Goal: Task Accomplishment & Management: Manage account settings

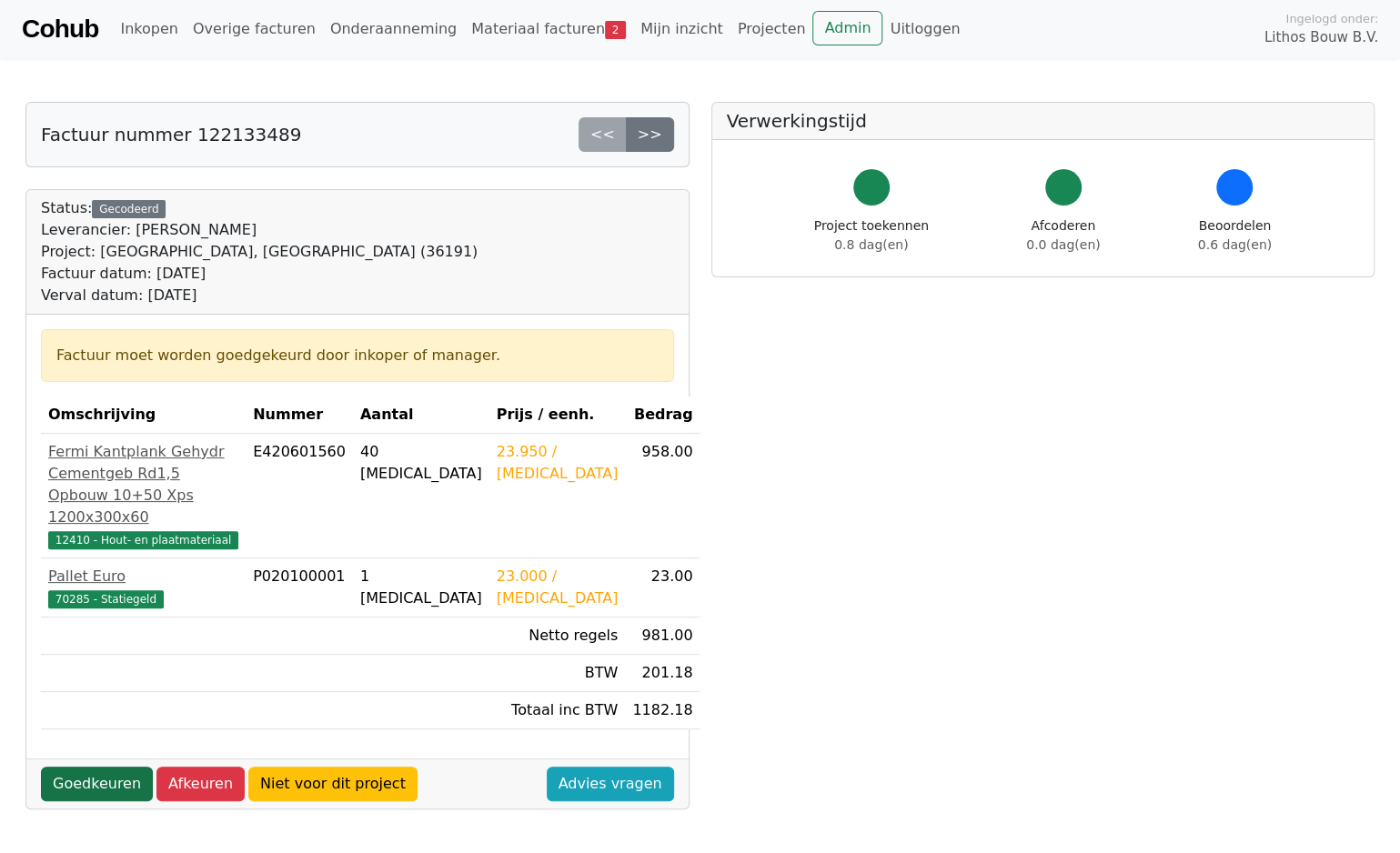
click at [115, 796] on link "Goedkeuren" at bounding box center [96, 785] width 112 height 35
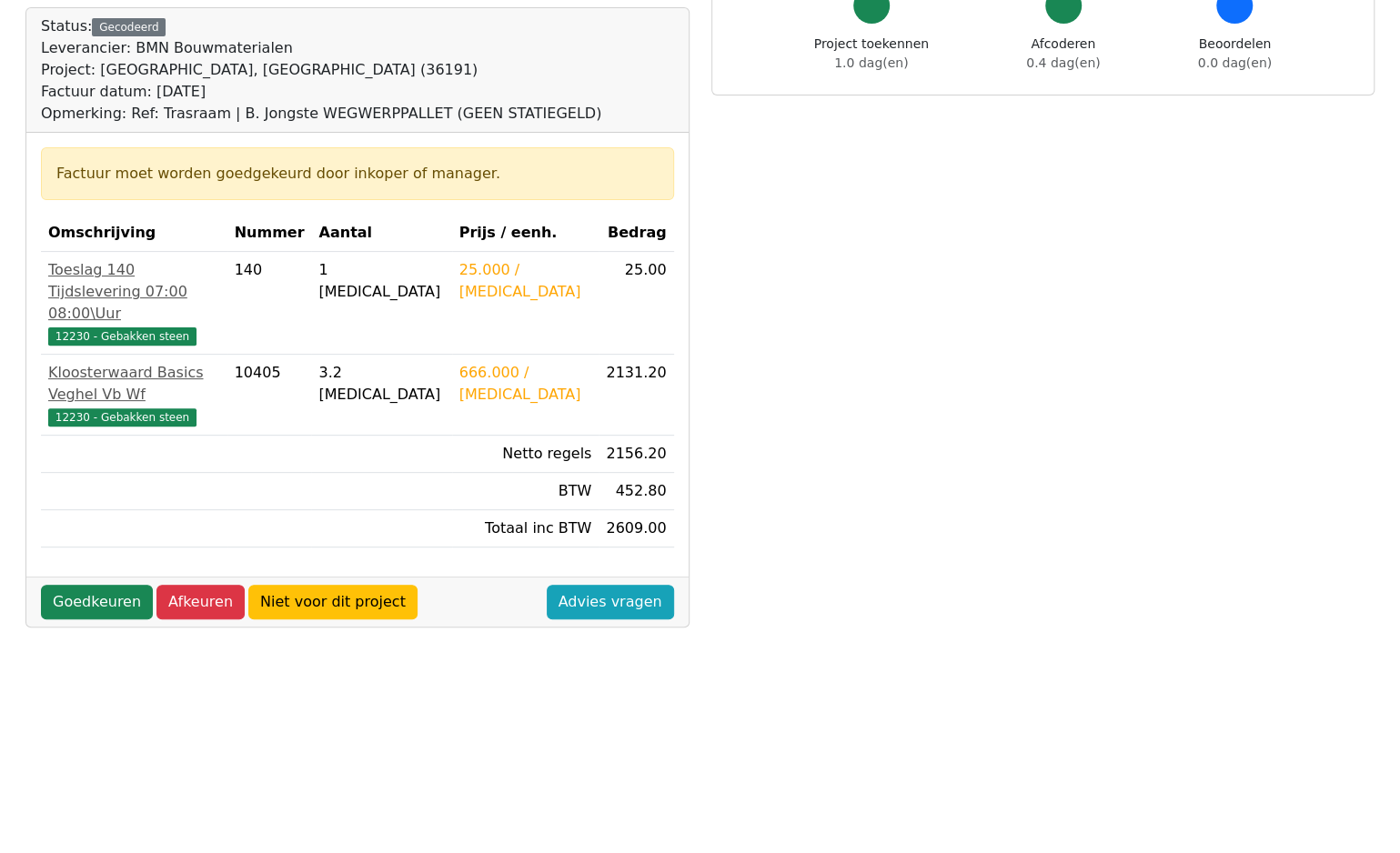
scroll to position [273, 0]
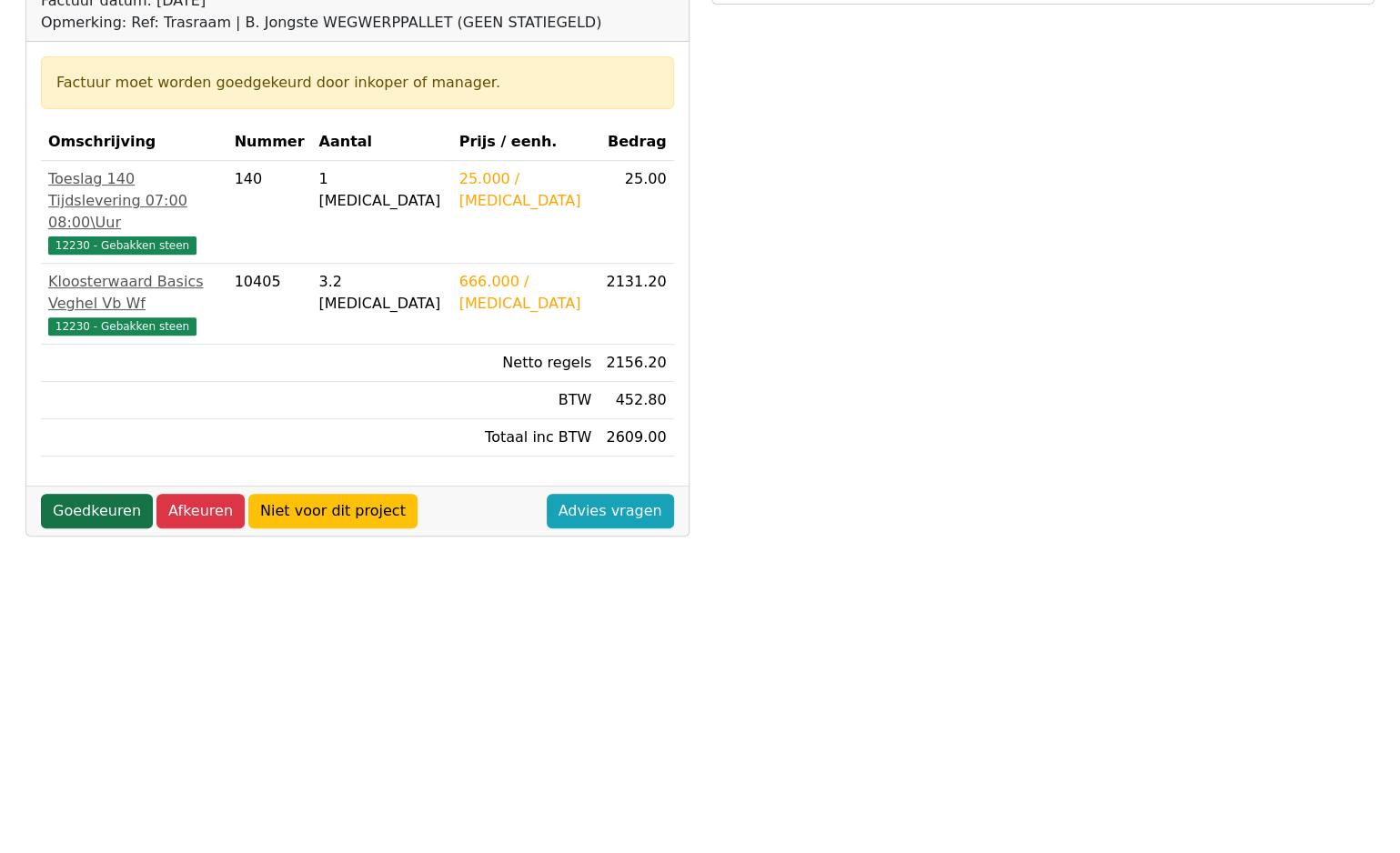
click at [86, 493] on link "Goedkeuren" at bounding box center [96, 511] width 112 height 35
